Goal: Transaction & Acquisition: Purchase product/service

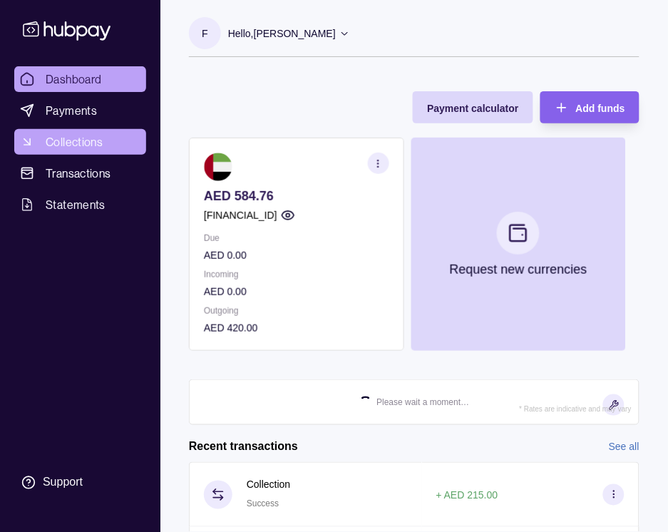
click at [82, 140] on span "Collections" at bounding box center [74, 141] width 57 height 17
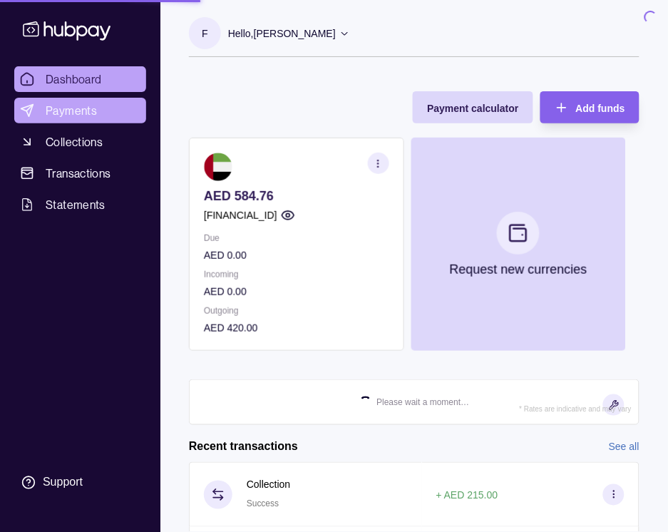
click at [76, 108] on span "Payments" at bounding box center [71, 110] width 51 height 17
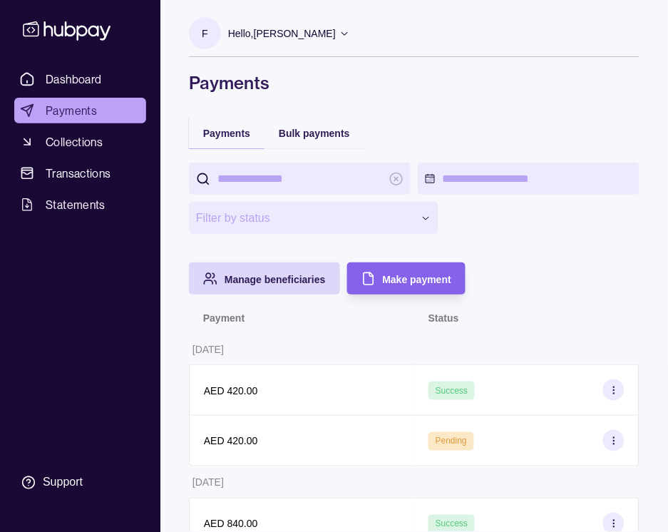
click at [569, 283] on section "**********" at bounding box center [414, 228] width 450 height 132
click at [365, 282] on icon "button" at bounding box center [368, 278] width 14 height 14
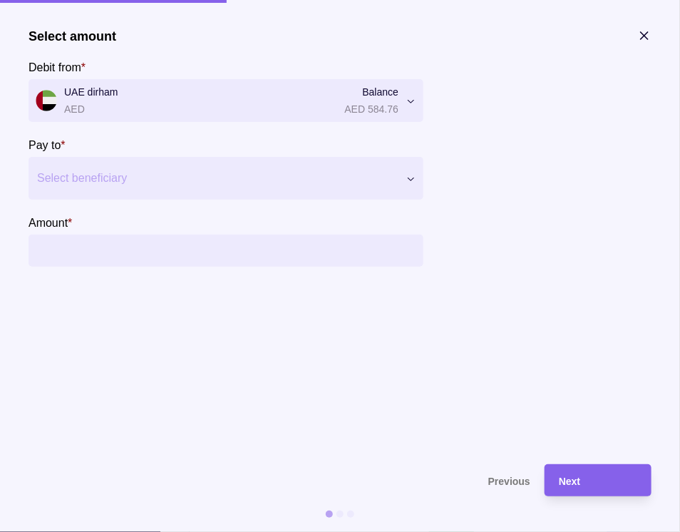
click at [230, 152] on section "Pay to * Select beneficiary" at bounding box center [225, 167] width 395 height 63
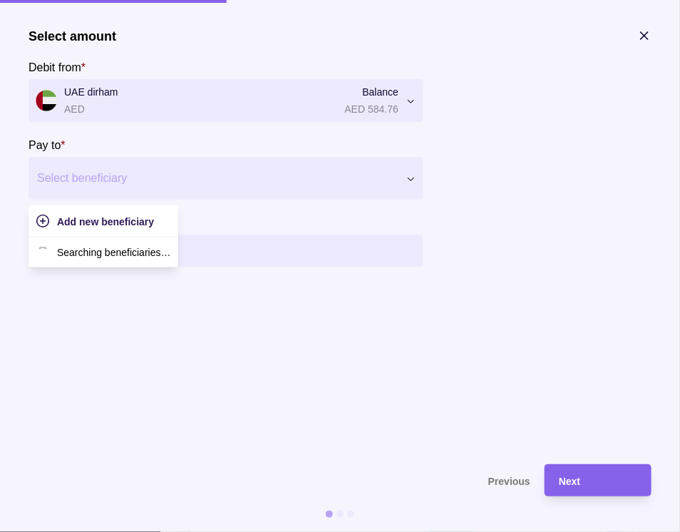
click at [216, 170] on div at bounding box center [217, 178] width 360 height 20
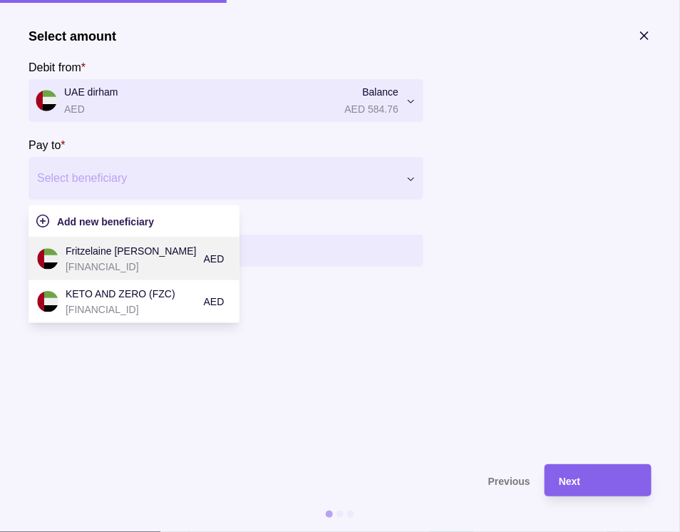
click at [134, 250] on p "Fritzelaine [PERSON_NAME]" at bounding box center [131, 251] width 131 height 16
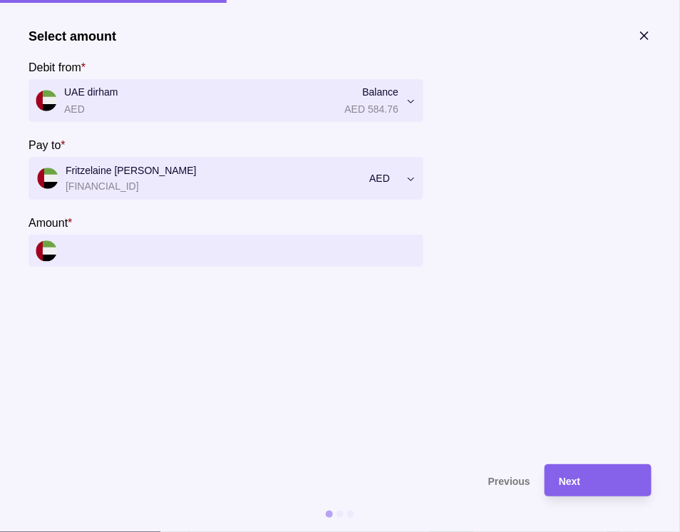
click at [141, 256] on input "Amount *" at bounding box center [240, 250] width 352 height 32
click at [144, 249] on input "Amount *" at bounding box center [240, 250] width 352 height 32
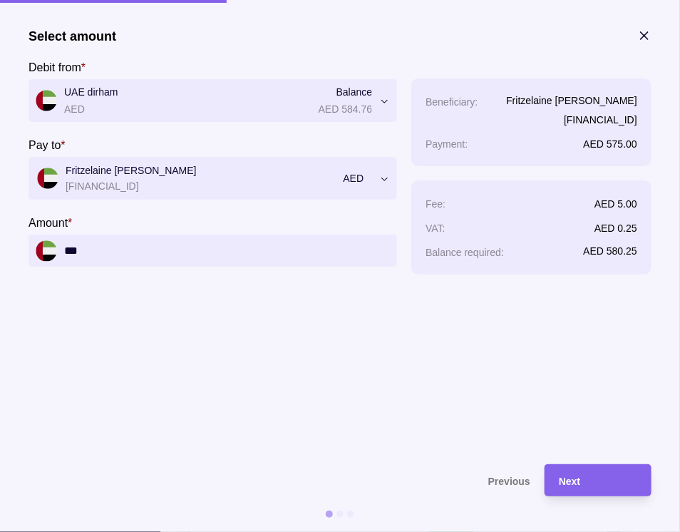
type input "***"
drag, startPoint x: 246, startPoint y: 343, endPoint x: 404, endPoint y: 362, distance: 159.3
click at [249, 339] on section "**********" at bounding box center [339, 238] width 623 height 421
click at [608, 470] on div "Next" at bounding box center [587, 480] width 100 height 32
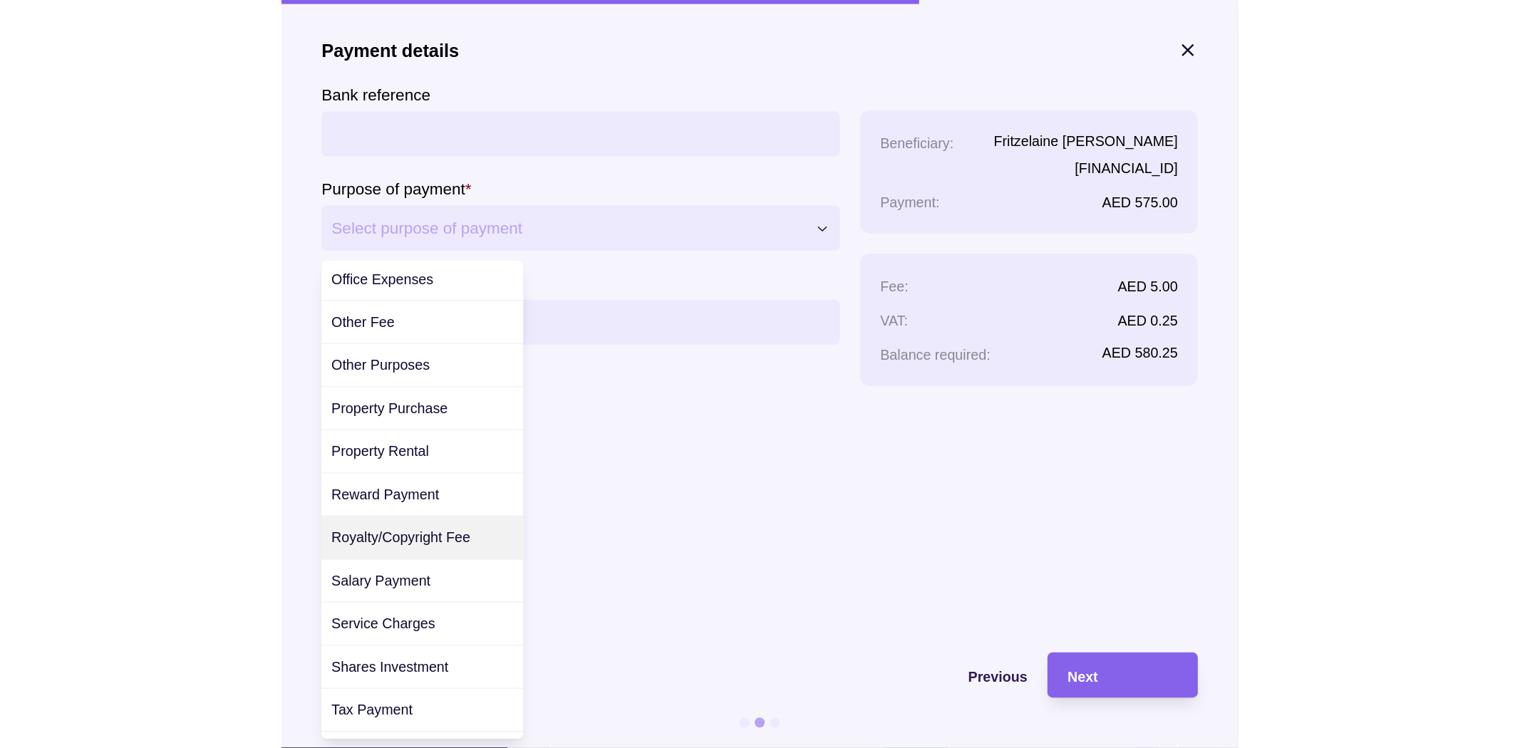
scroll to position [440, 0]
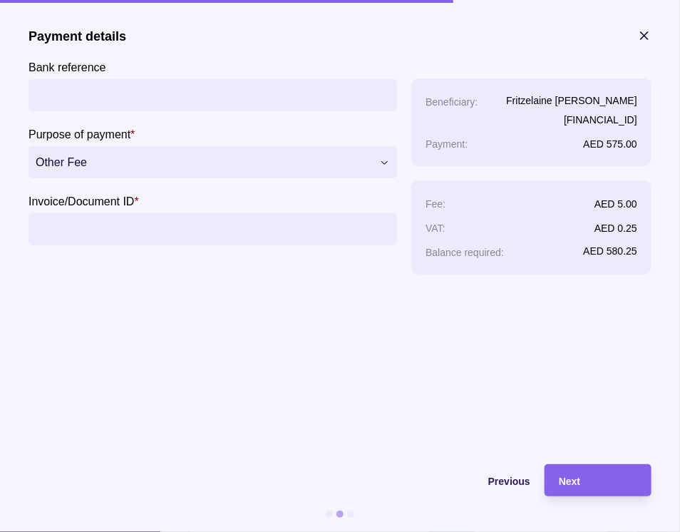
drag, startPoint x: 105, startPoint y: 216, endPoint x: 124, endPoint y: 208, distance: 20.1
click at [105, 216] on input "Invoice/Document ID *" at bounding box center [213, 229] width 354 height 32
type input "****"
click at [573, 477] on span "Next" at bounding box center [569, 480] width 21 height 11
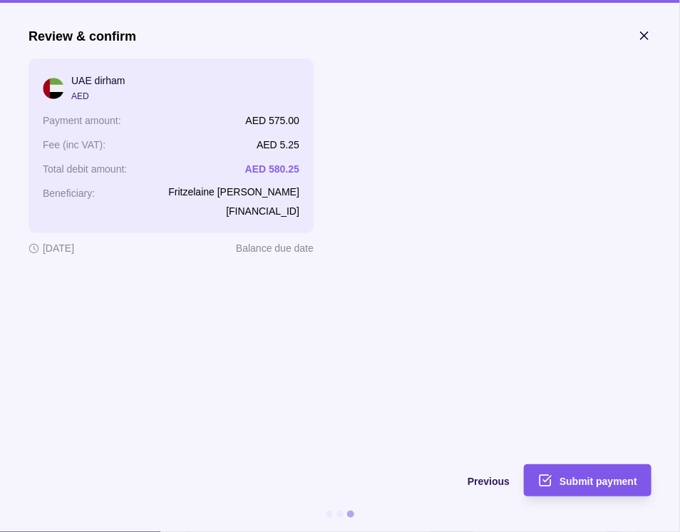
click at [608, 475] on span "Submit payment" at bounding box center [598, 480] width 78 height 11
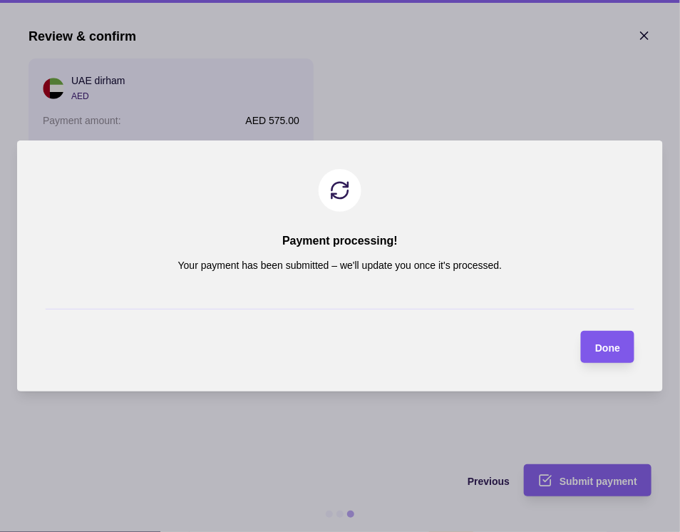
click at [617, 348] on span "Done" at bounding box center [607, 347] width 25 height 11
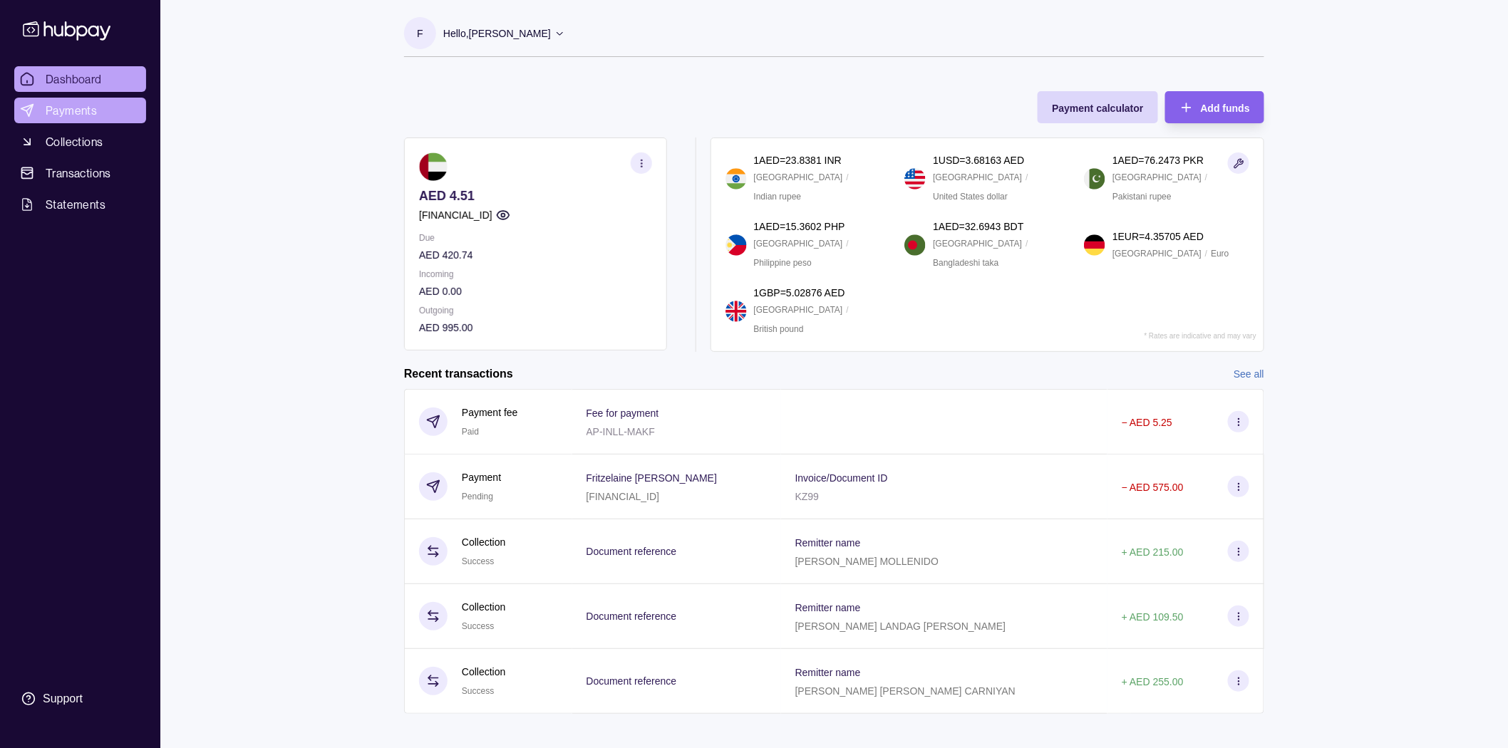
click at [81, 105] on span "Payments" at bounding box center [71, 110] width 51 height 17
